Goal: Transaction & Acquisition: Purchase product/service

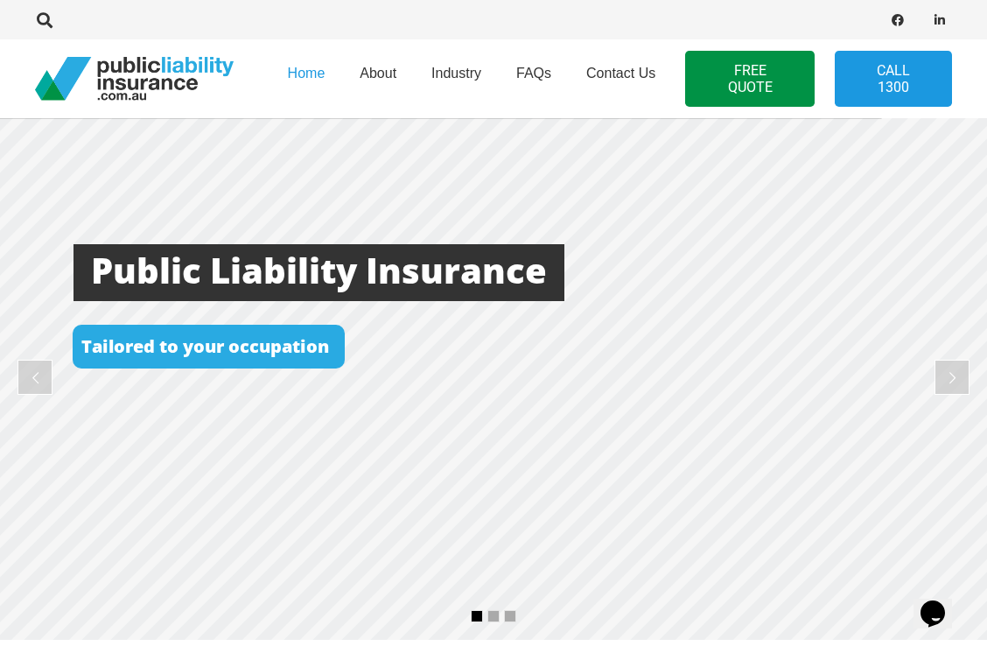
click at [396, 78] on span "About" at bounding box center [378, 73] width 37 height 15
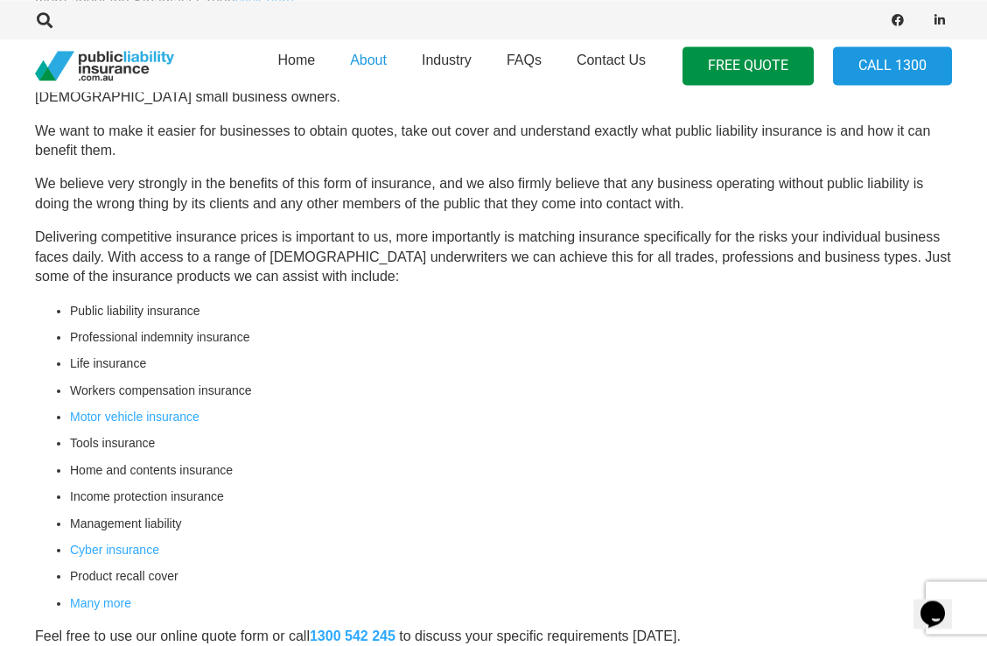
scroll to position [606, 0]
click at [116, 600] on link "Many more" at bounding box center [100, 603] width 61 height 14
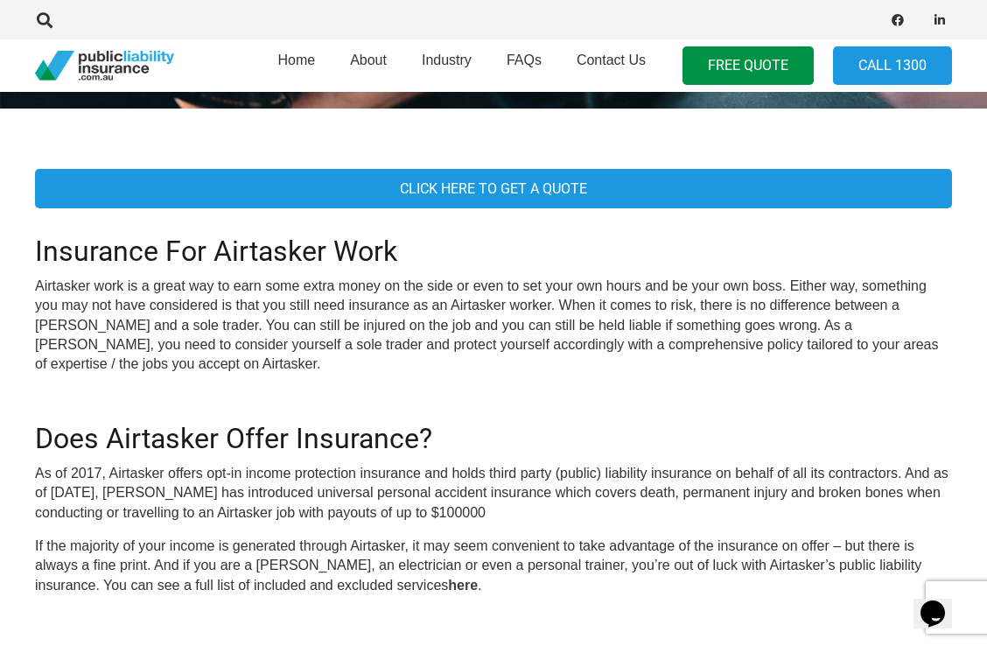
click at [698, 207] on link "Click here To Get A Quote" at bounding box center [493, 188] width 917 height 39
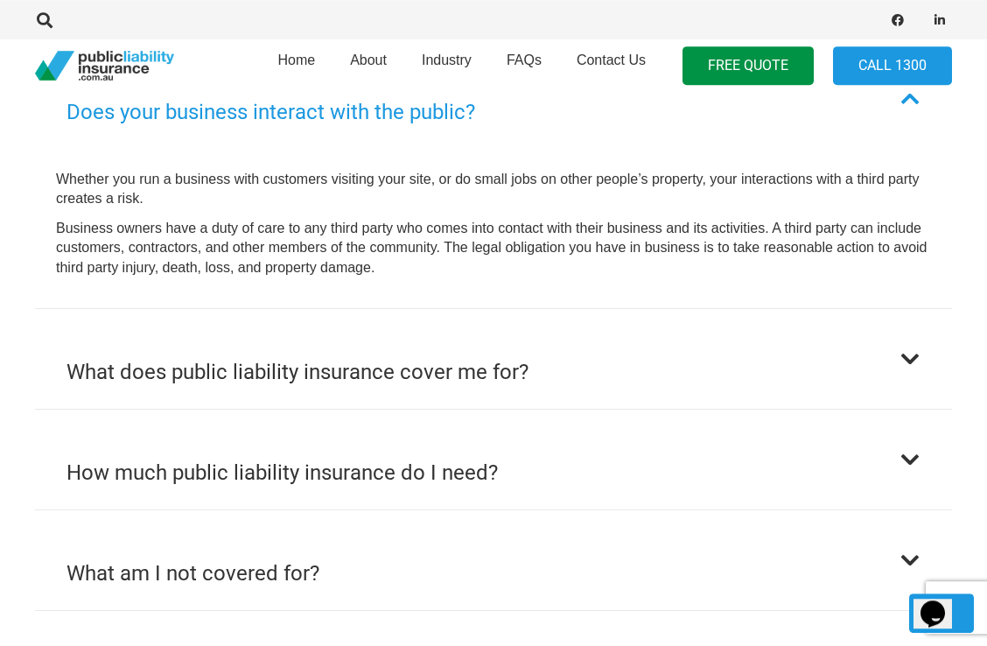
scroll to position [1173, 0]
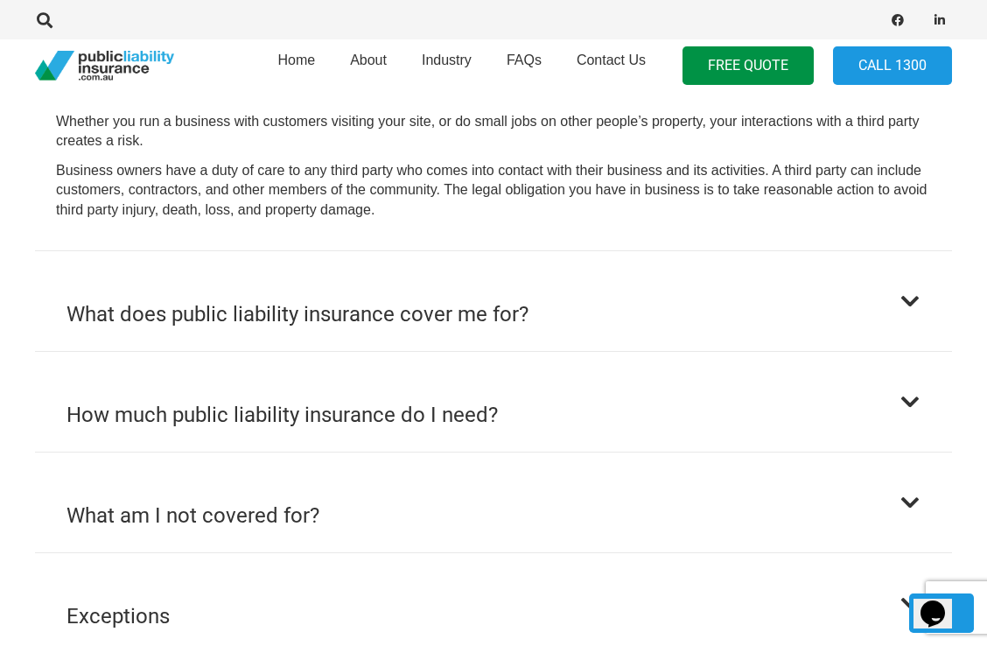
click at [932, 307] on button "What does public liability insurance cover me for?" at bounding box center [493, 301] width 917 height 100
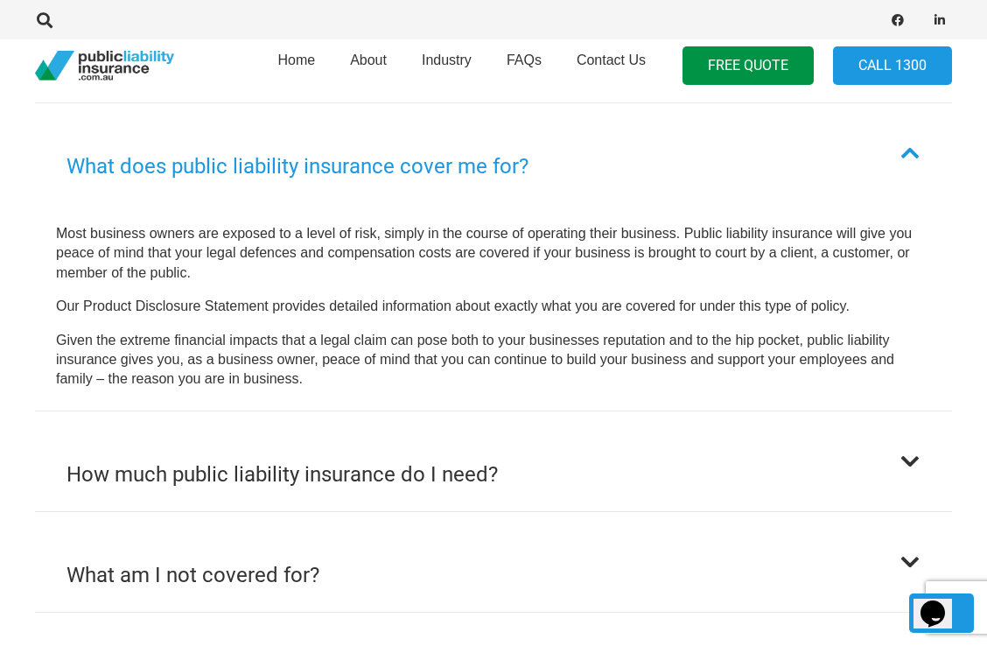
scroll to position [1161, 0]
click at [911, 158] on button "What does public liability insurance cover me for?" at bounding box center [493, 154] width 917 height 100
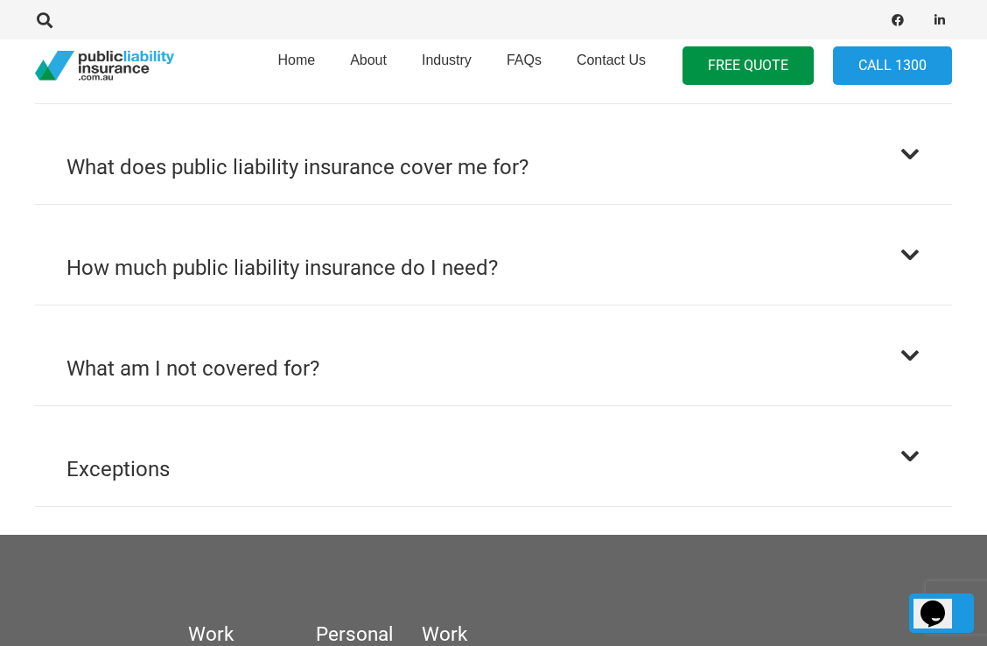
click at [916, 249] on div at bounding box center [910, 254] width 21 height 21
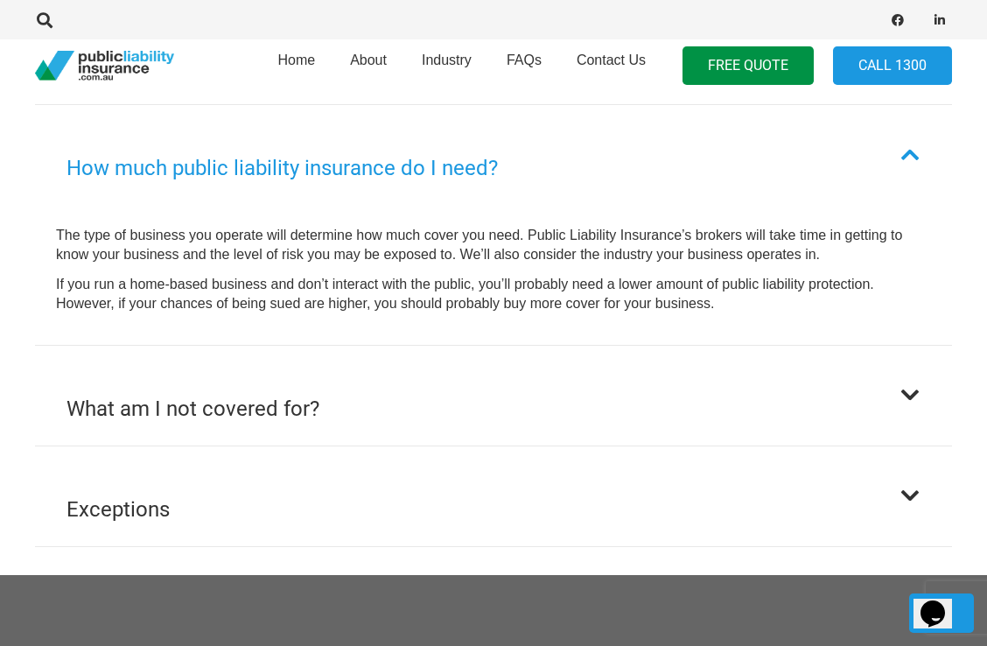
scroll to position [1261, 0]
click at [923, 151] on button "How much public liability insurance do I need?" at bounding box center [493, 154] width 917 height 100
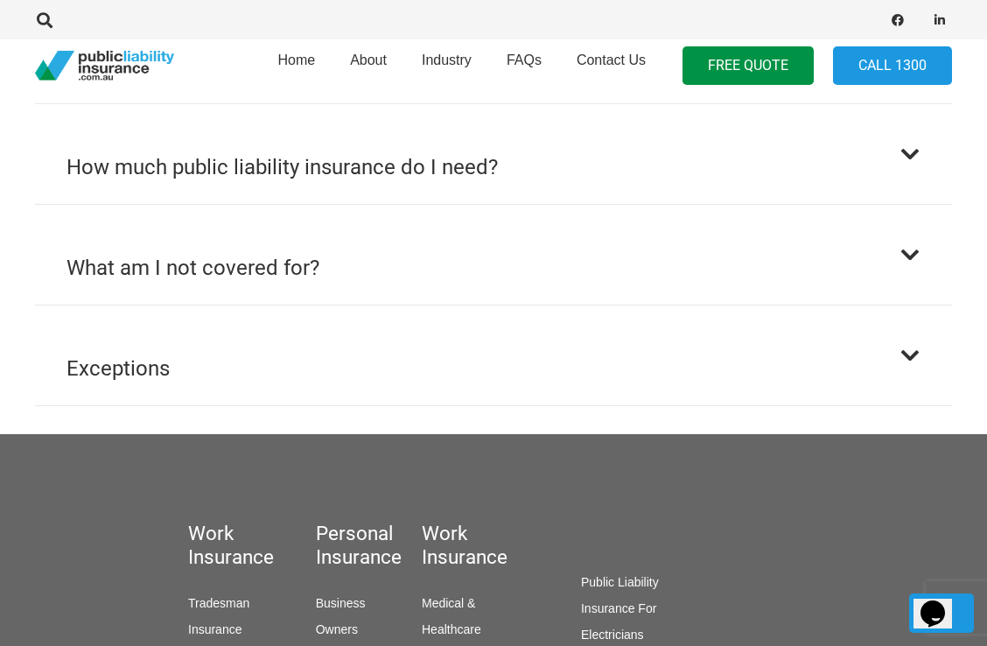
click at [775, 67] on link "FREE QUOTE" at bounding box center [748, 65] width 131 height 39
